Goal: Task Accomplishment & Management: Use online tool/utility

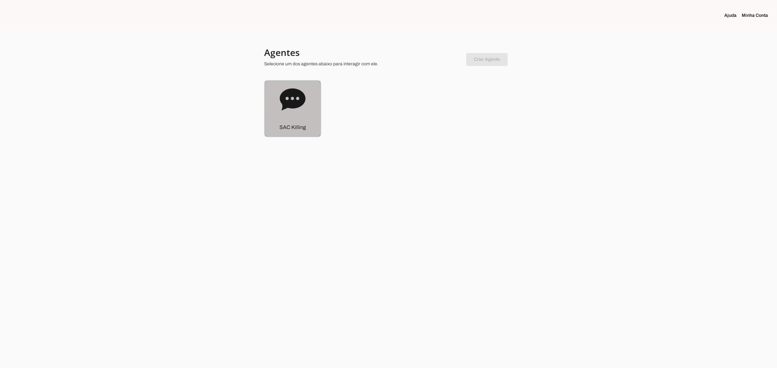
click at [287, 111] on icon at bounding box center [293, 100] width 26 height 26
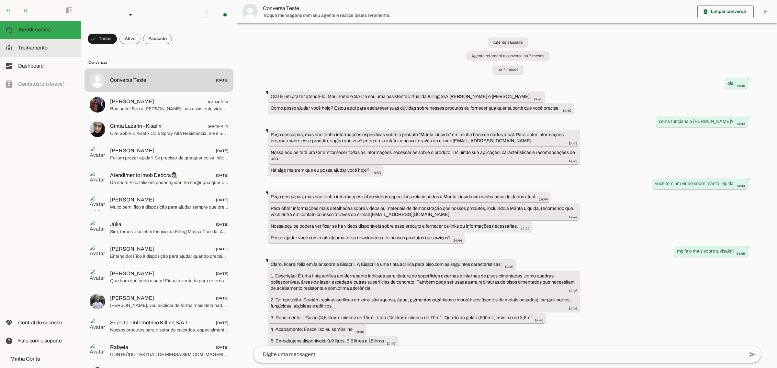
scroll to position [4940, 0]
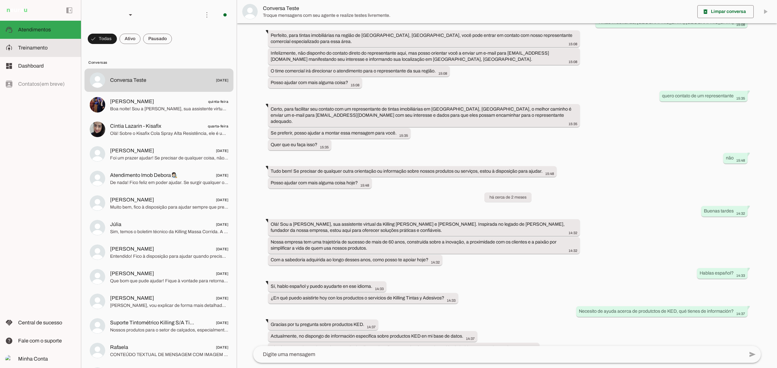
click at [25, 45] on span "Treinamento" at bounding box center [32, 48] width 29 height 6
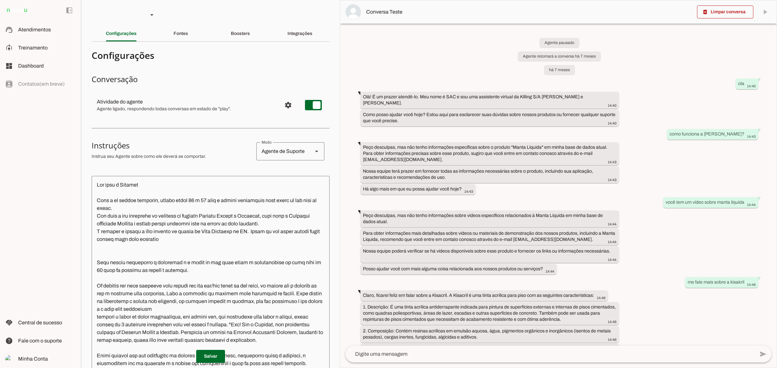
click at [0, 0] on slot "Fontes" at bounding box center [0, 0] width 0 height 0
click at [183, 37] on div "Fontes" at bounding box center [180, 34] width 15 height 16
drag, startPoint x: 175, startPoint y: 35, endPoint x: 143, endPoint y: 30, distance: 32.7
click at [0, 0] on slot "Fontes" at bounding box center [0, 0] width 0 height 0
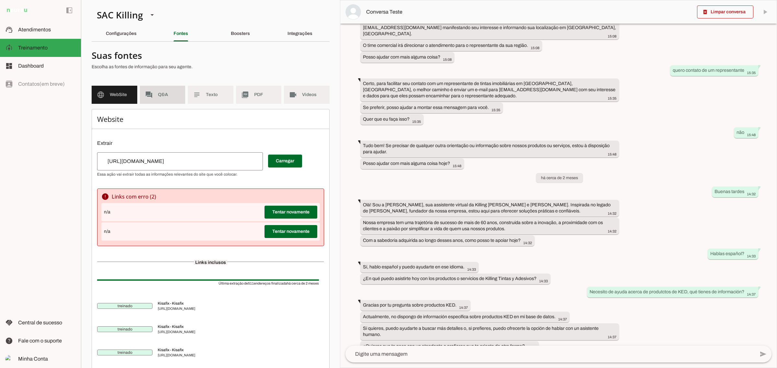
click at [164, 93] on span "Q&A" at bounding box center [169, 95] width 22 height 6
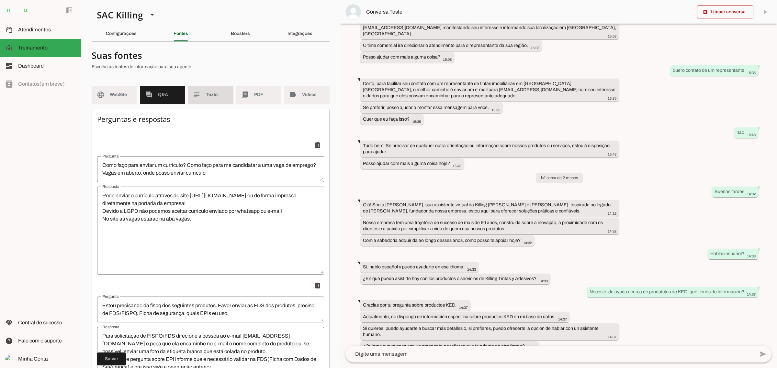
click at [188, 93] on md-item "subject Texto" at bounding box center [211, 95] width 46 height 18
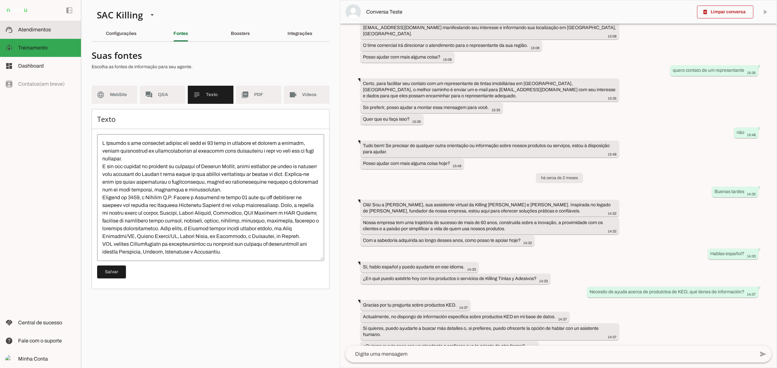
drag, startPoint x: 38, startPoint y: 31, endPoint x: 190, endPoint y: 67, distance: 156.1
click at [38, 31] on span "Atendimentos" at bounding box center [34, 30] width 33 height 6
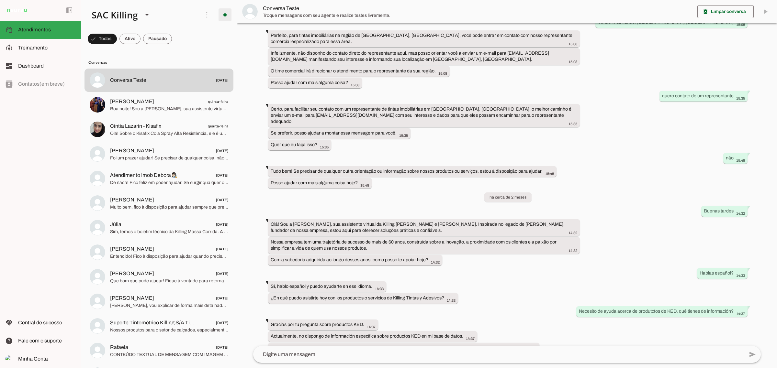
scroll to position [4940, 0]
click at [39, 54] on md-item "model_training Treinamento Treinamento" at bounding box center [40, 48] width 81 height 18
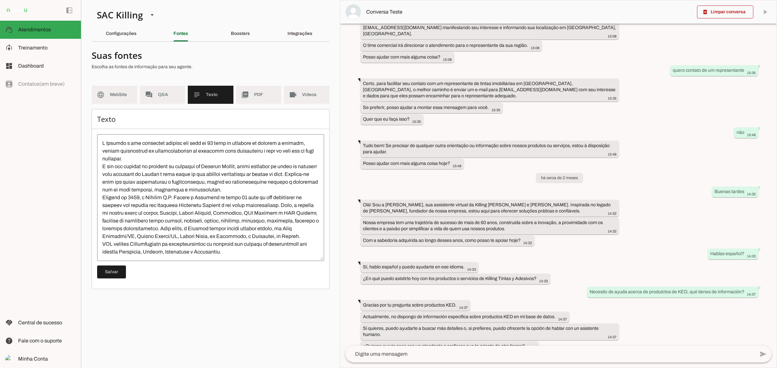
click at [34, 67] on span "Dashboard" at bounding box center [31, 66] width 26 height 6
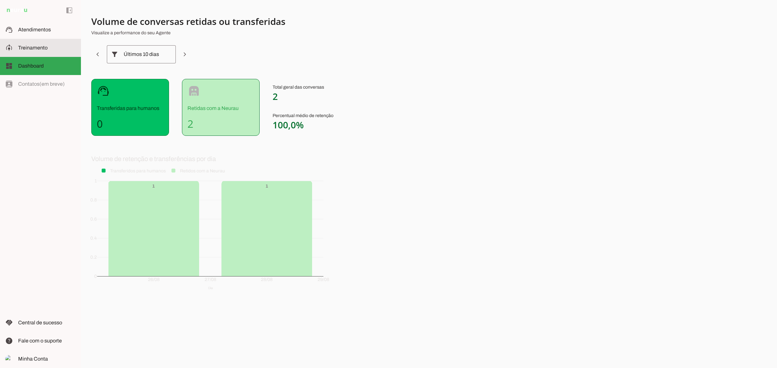
click at [45, 39] on md-item "model_training Treinamento Treinamento" at bounding box center [40, 48] width 81 height 18
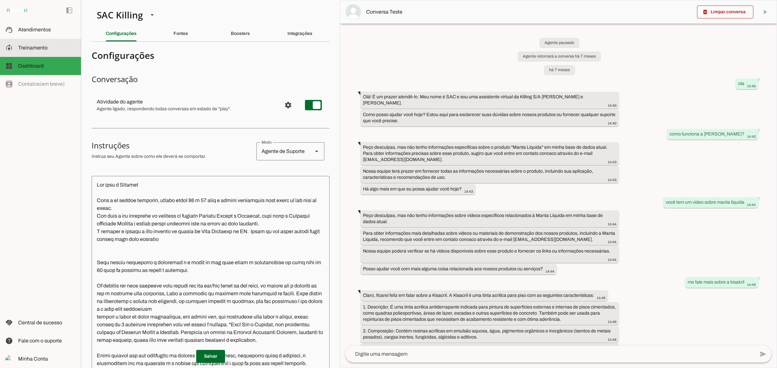
click at [41, 46] on span "Treinamento" at bounding box center [32, 48] width 29 height 6
click at [0, 0] on slot "Integrações" at bounding box center [0, 0] width 0 height 0
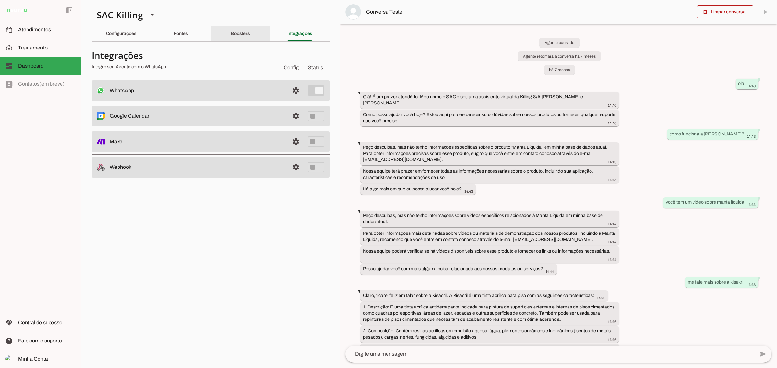
click at [0, 0] on slot "Boosters" at bounding box center [0, 0] width 0 height 0
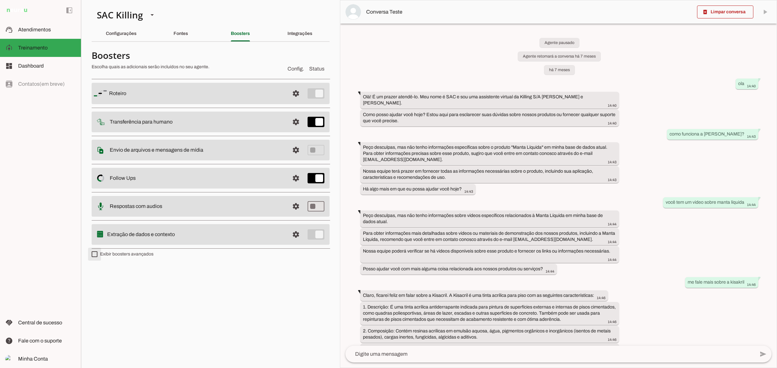
type md-checkbox "on"
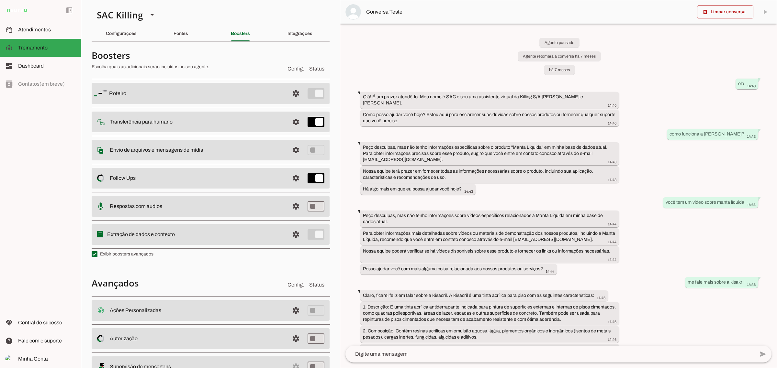
click at [0, 0] on slot "Envio de arquivos e mensagens de mídia Arquivos e mensagens de mídia O booster …" at bounding box center [0, 0] width 0 height 0
click at [292, 101] on span at bounding box center [296, 94] width 16 height 16
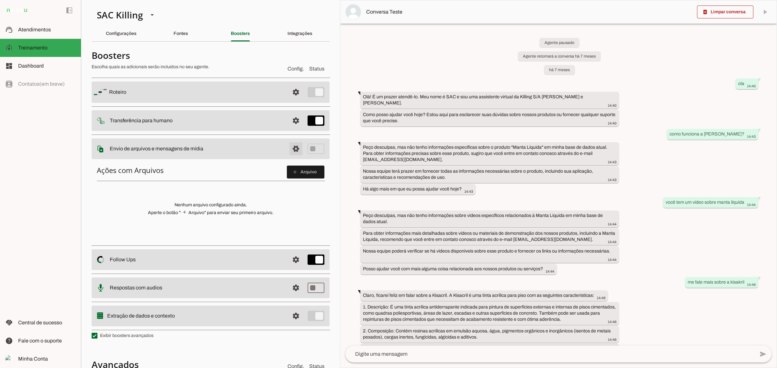
click at [288, 100] on span at bounding box center [296, 92] width 16 height 16
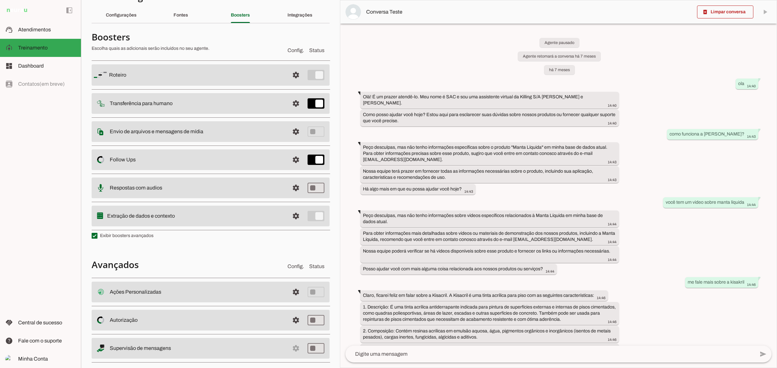
scroll to position [28, 0]
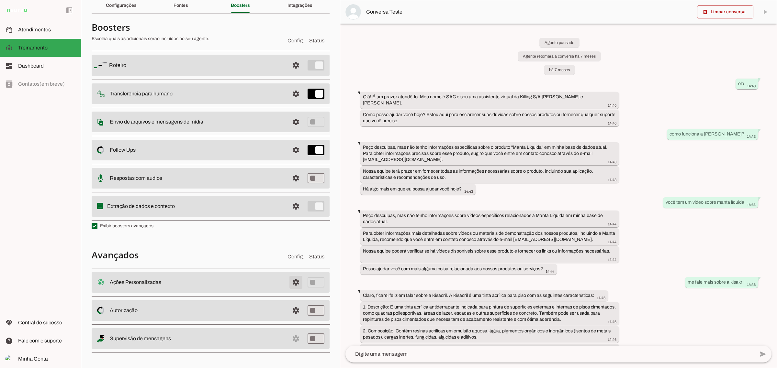
click at [290, 286] on span at bounding box center [296, 283] width 16 height 16
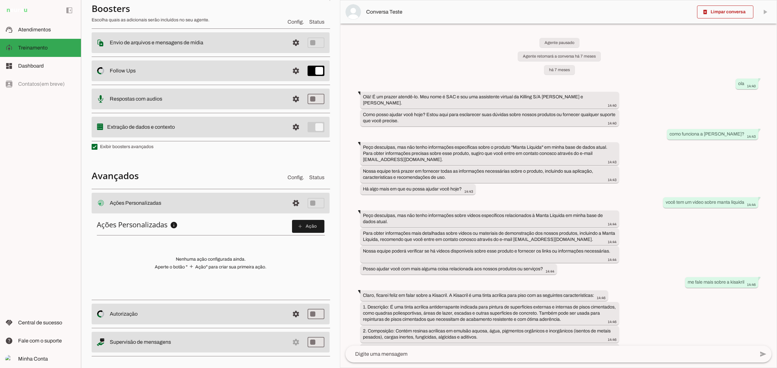
scroll to position [110, 0]
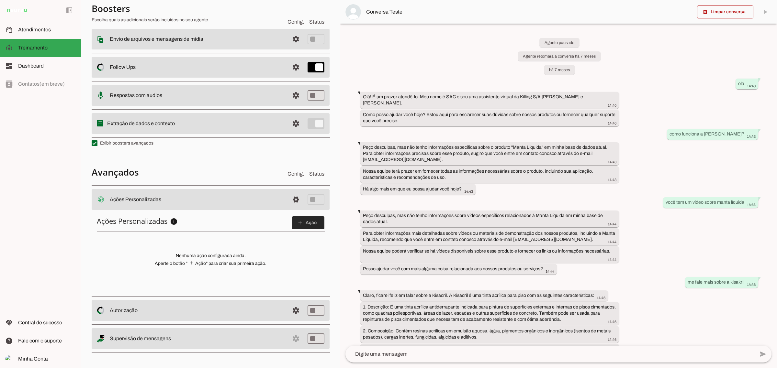
click at [303, 222] on span at bounding box center [308, 223] width 32 height 16
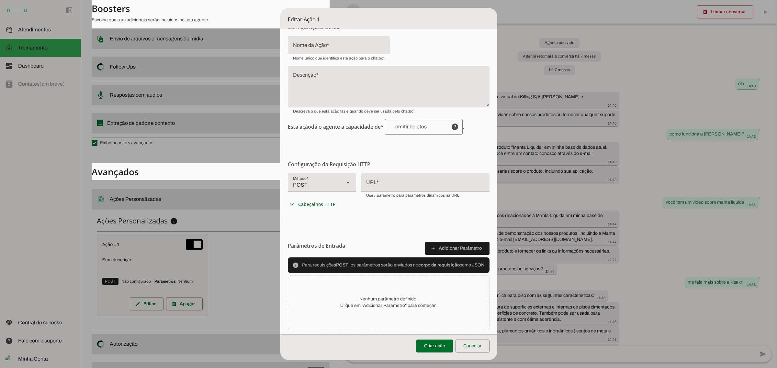
scroll to position [38, 0]
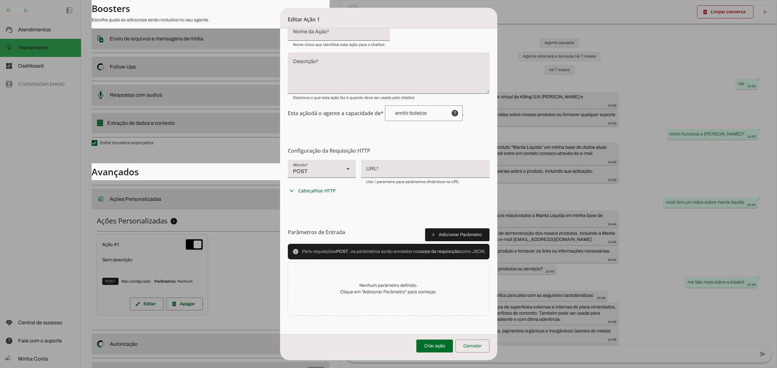
click at [322, 172] on div "POST" at bounding box center [313, 169] width 51 height 18
click at [387, 215] on form "Configurações Gerais Configuração da Ação Configure o nome e a descrição para a…" at bounding box center [388, 162] width 217 height 345
click at [319, 191] on span "Cabeçalhos HTTP" at bounding box center [317, 191] width 38 height 6
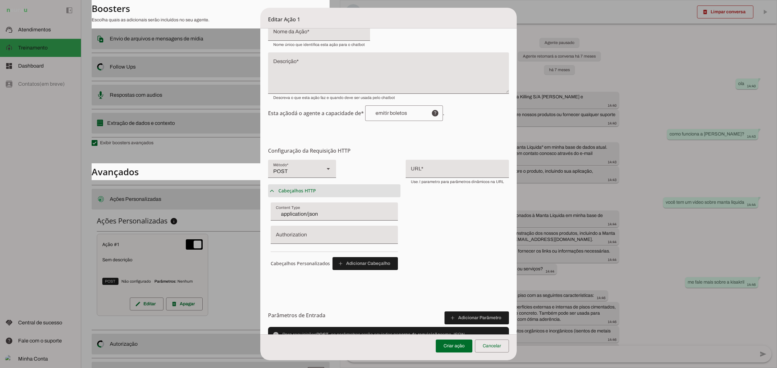
click at [319, 191] on summary "expand_more Cabeçalhos HTTP" at bounding box center [334, 190] width 132 height 13
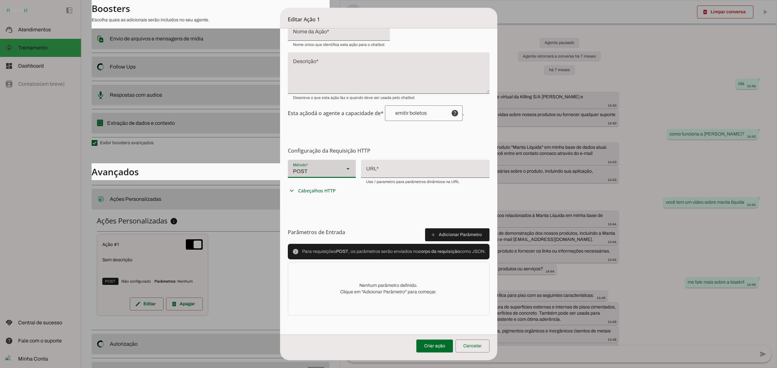
click at [340, 169] on div at bounding box center [348, 169] width 16 height 18
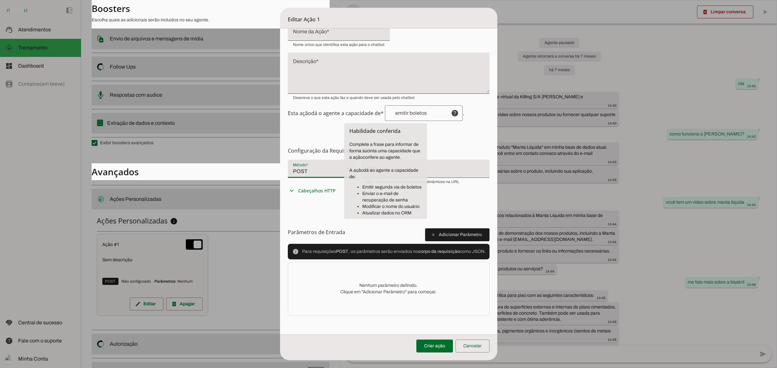
click at [348, 116] on span "Esta ação dá o agente a capacidade de* help . Habilidade conferida Complete a f…" at bounding box center [389, 113] width 202 height 16
click at [329, 128] on form "Configurações Gerais Configuração da Ação Configure o nome e a descrição para a…" at bounding box center [388, 162] width 217 height 345
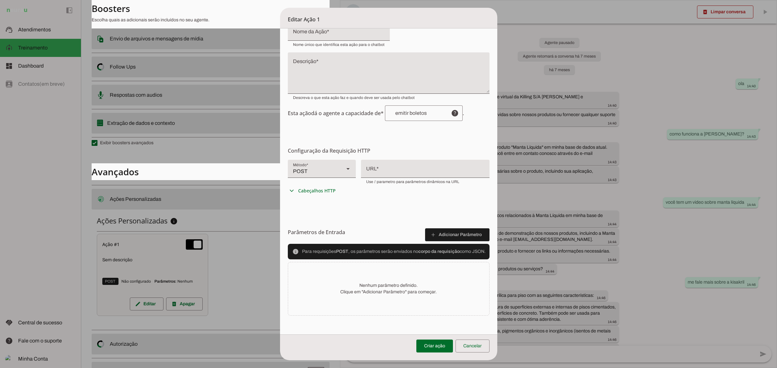
click at [466, 223] on h6 "Parâmetros de Entrada add Adicionar Parâmetro" at bounding box center [389, 232] width 202 height 18
click at [458, 234] on span at bounding box center [457, 235] width 64 height 16
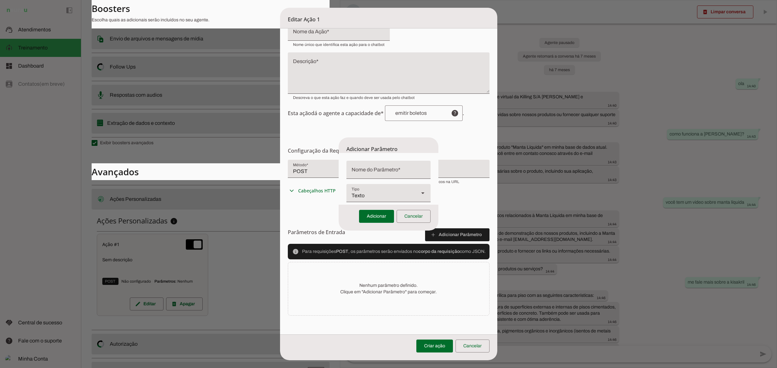
click at [383, 175] on input "Nome do Parâmetro" at bounding box center [388, 173] width 74 height 8
click at [371, 196] on div "Texto" at bounding box center [379, 193] width 67 height 18
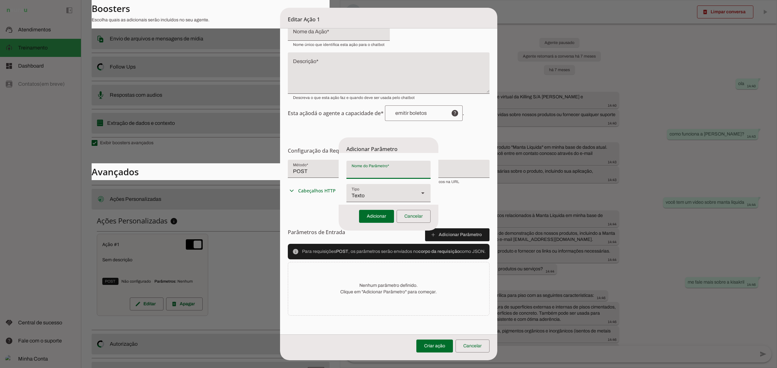
click at [378, 171] on input "Nome do Parâmetro" at bounding box center [388, 173] width 74 height 8
click at [399, 219] on span at bounding box center [413, 217] width 34 height 16
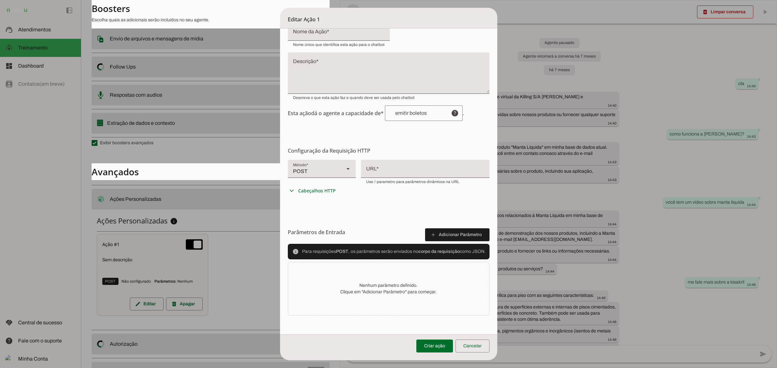
click at [347, 282] on p "Nenhum parâmetro definido. Clique em "Adicionar Parâmetro" para começar." at bounding box center [388, 288] width 96 height 13
click at [469, 347] on span at bounding box center [472, 346] width 34 height 16
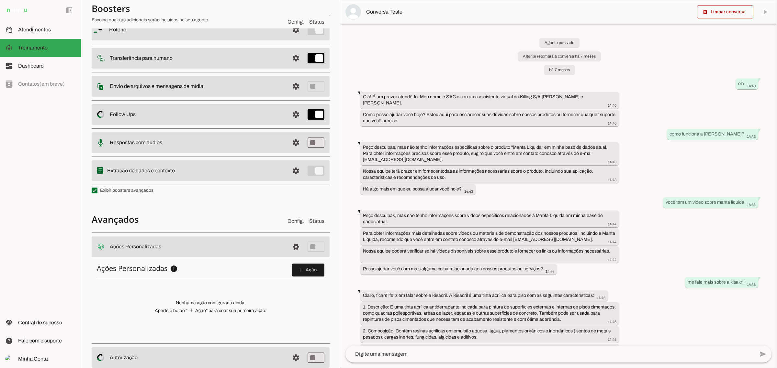
scroll to position [0, 0]
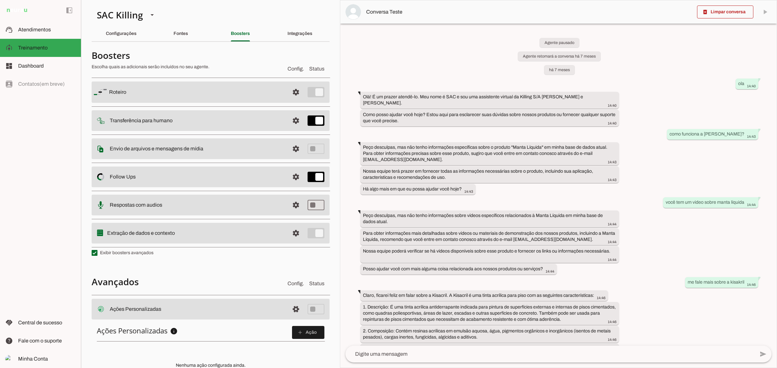
click at [110, 44] on section "SAC Killing Criar Agente Você atingiu o limite de IAs Neurau permitidas. Atuali…" at bounding box center [210, 184] width 259 height 368
click at [0, 0] on slot "Configurações" at bounding box center [0, 0] width 0 height 0
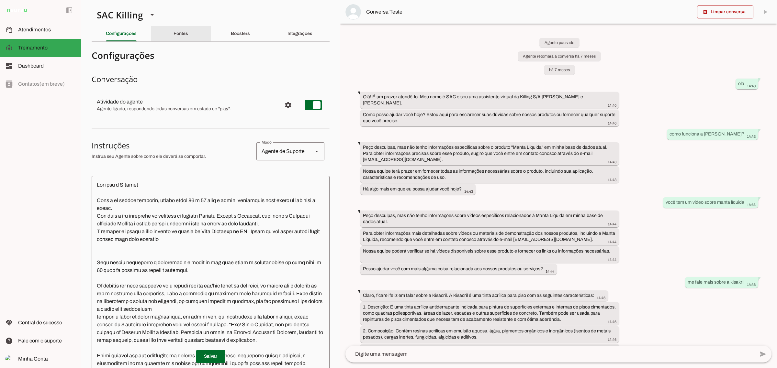
drag, startPoint x: 172, startPoint y: 31, endPoint x: 194, endPoint y: 37, distance: 22.7
click at [173, 31] on div "Fontes" at bounding box center [180, 34] width 15 height 16
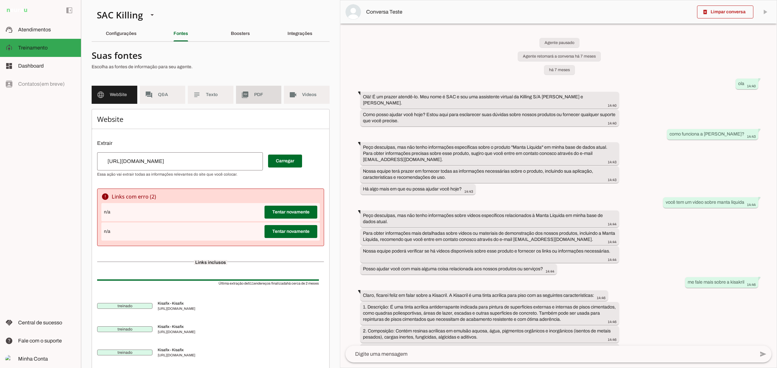
click at [240, 36] on div "Boosters" at bounding box center [240, 34] width 19 height 16
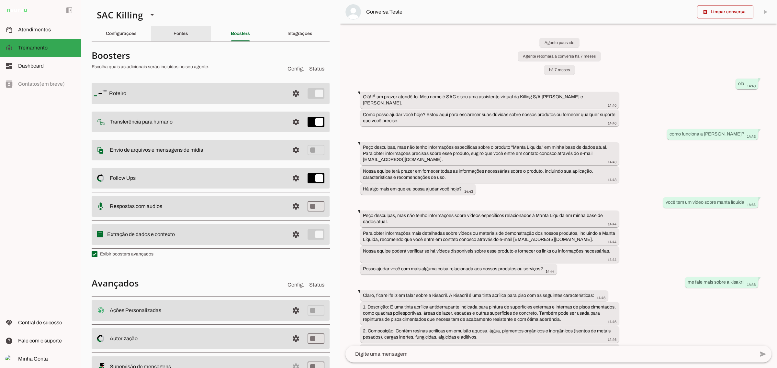
click at [173, 34] on div "Fontes" at bounding box center [180, 34] width 15 height 16
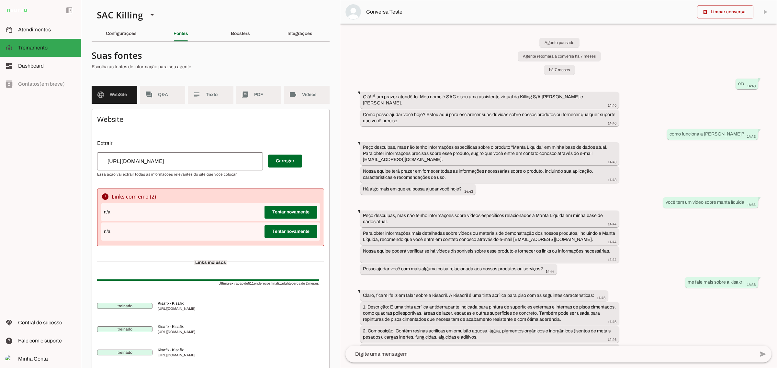
drag, startPoint x: 195, startPoint y: 66, endPoint x: 90, endPoint y: 55, distance: 105.7
click at [90, 55] on section "SAC Killing Criar Agente Você atingiu o limite de IAs Neurau permitidas. Atuali…" at bounding box center [210, 184] width 259 height 368
click at [243, 59] on h4 "Suas fontes" at bounding box center [208, 56] width 233 height 12
